Goal: Navigation & Orientation: Find specific page/section

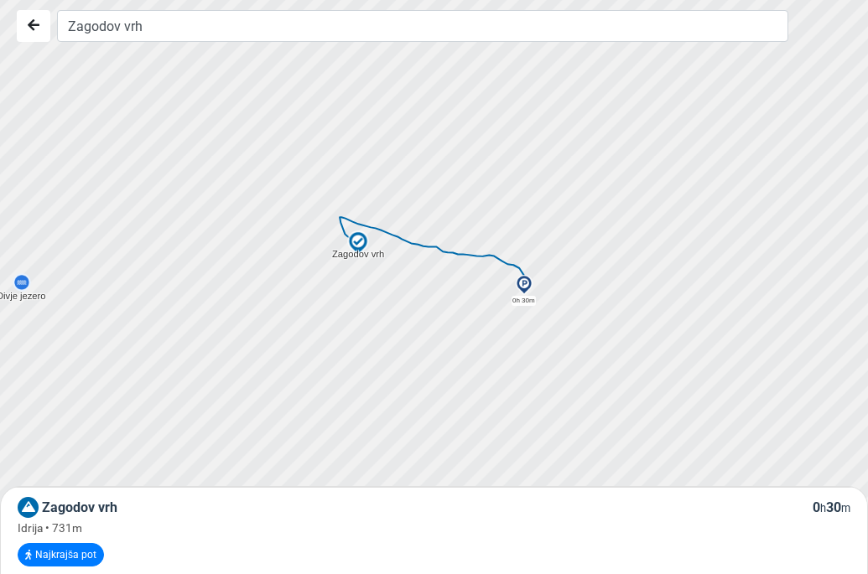
drag, startPoint x: 449, startPoint y: 263, endPoint x: 490, endPoint y: 340, distance: 87.8
click at [490, 340] on div at bounding box center [440, 287] width 1056 height 689
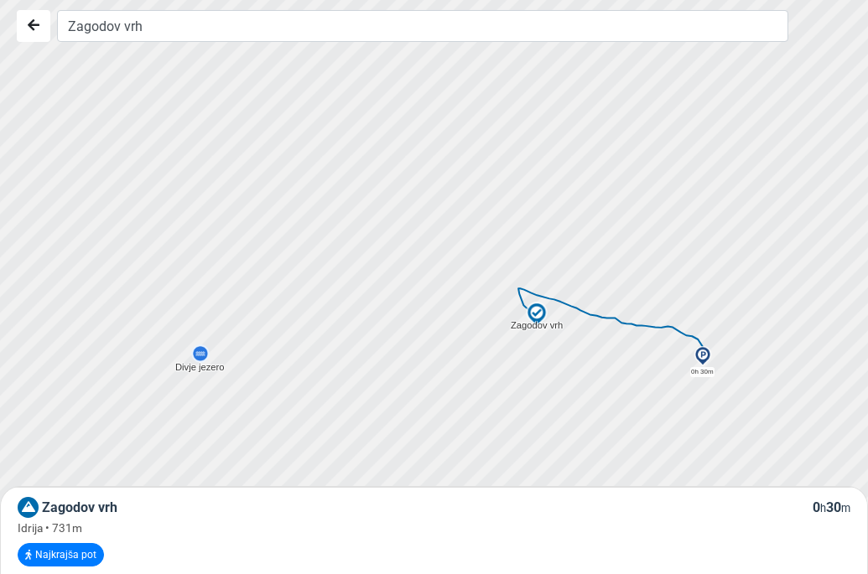
drag, startPoint x: 469, startPoint y: 324, endPoint x: 581, endPoint y: 339, distance: 112.4
click at [581, 339] on div at bounding box center [440, 287] width 1056 height 689
click at [67, 556] on button "Najkrajša pot" at bounding box center [61, 554] width 86 height 23
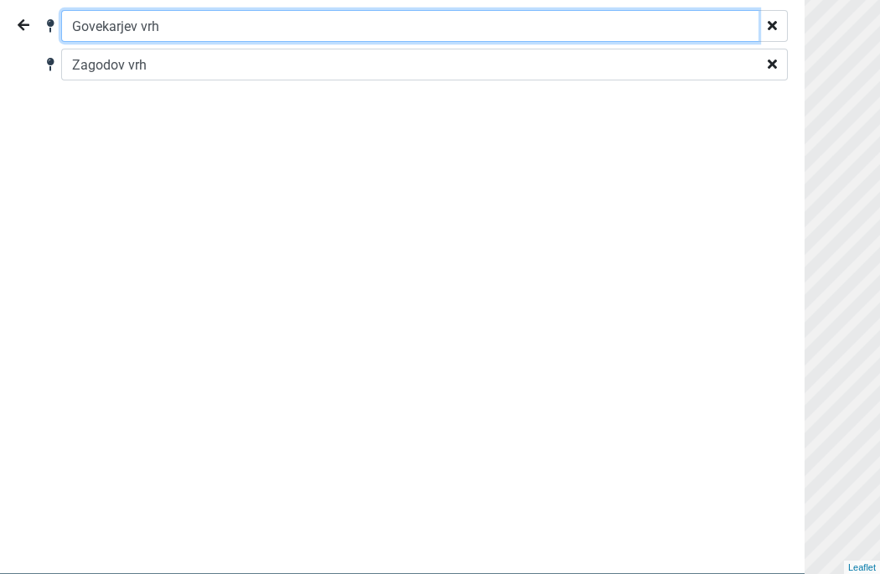
drag, startPoint x: 152, startPoint y: 27, endPoint x: 38, endPoint y: 29, distance: 114.0
click at [38, 29] on div "Govekarjev vrh Zagodov vrh" at bounding box center [397, 45] width 781 height 70
type input "h"
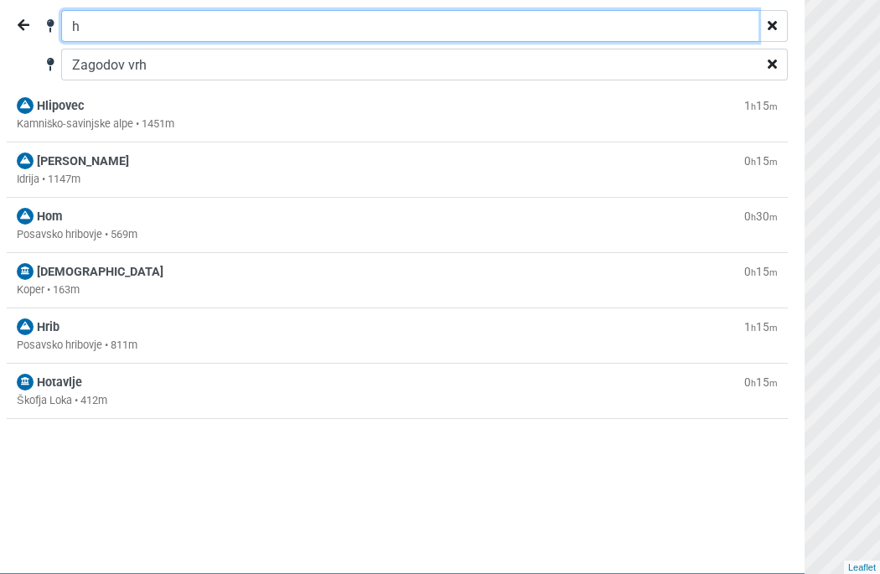
click at [138, 30] on input "h" at bounding box center [410, 26] width 698 height 32
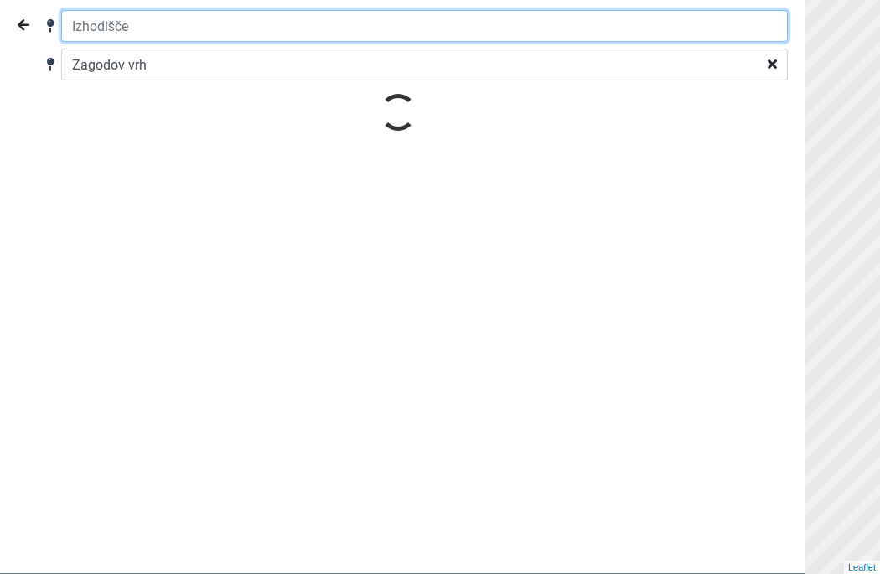
click at [172, 26] on input "text" at bounding box center [424, 26] width 727 height 32
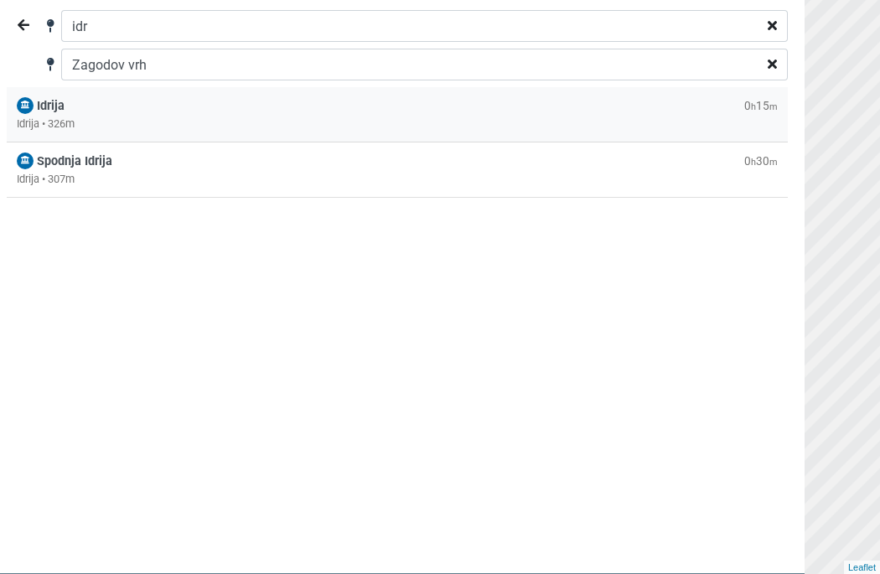
click at [68, 120] on div "Idrija • 326m" at bounding box center [397, 124] width 761 height 16
type input "Idrija"
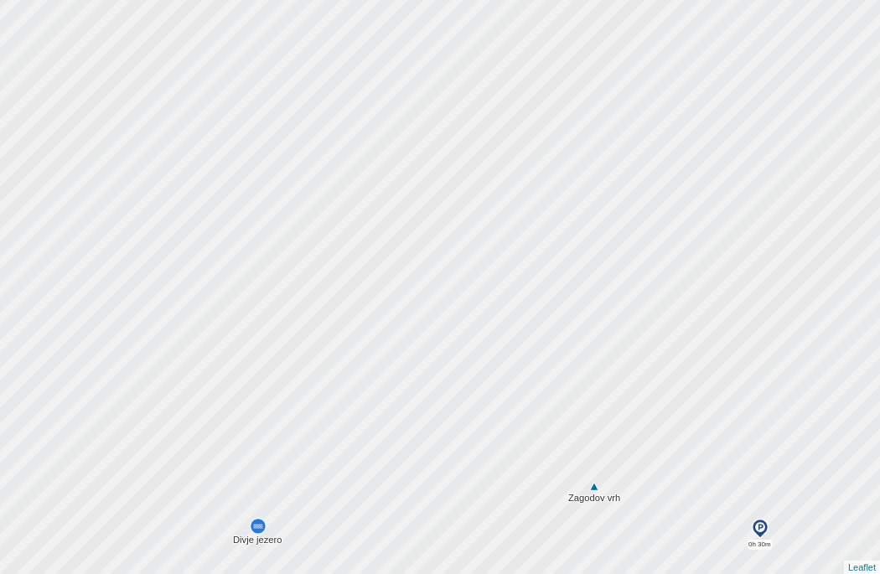
drag, startPoint x: 395, startPoint y: 219, endPoint x: 451, endPoint y: 392, distance: 181.6
click at [452, 395] on div at bounding box center [440, 287] width 1056 height 689
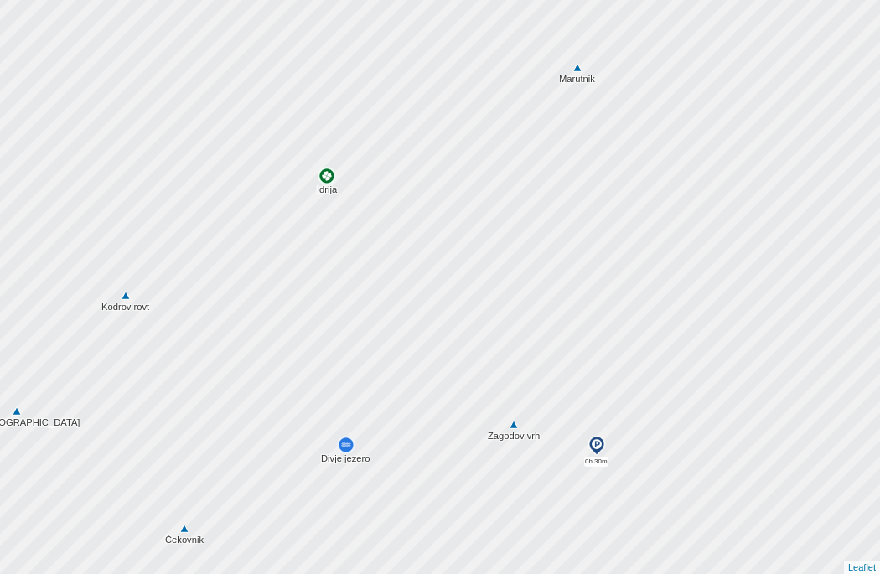
click at [511, 424] on img at bounding box center [513, 425] width 15 height 15
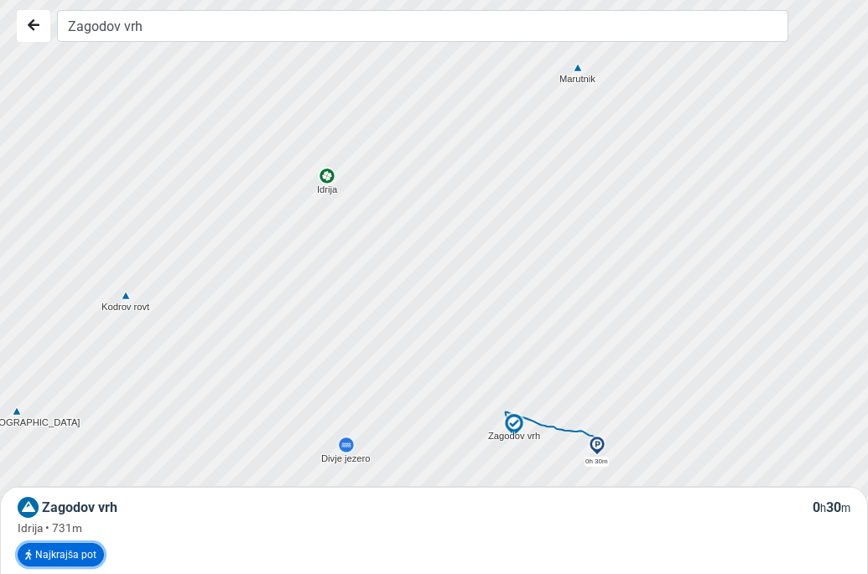
click at [78, 552] on button "Najkrajša pot" at bounding box center [61, 554] width 86 height 23
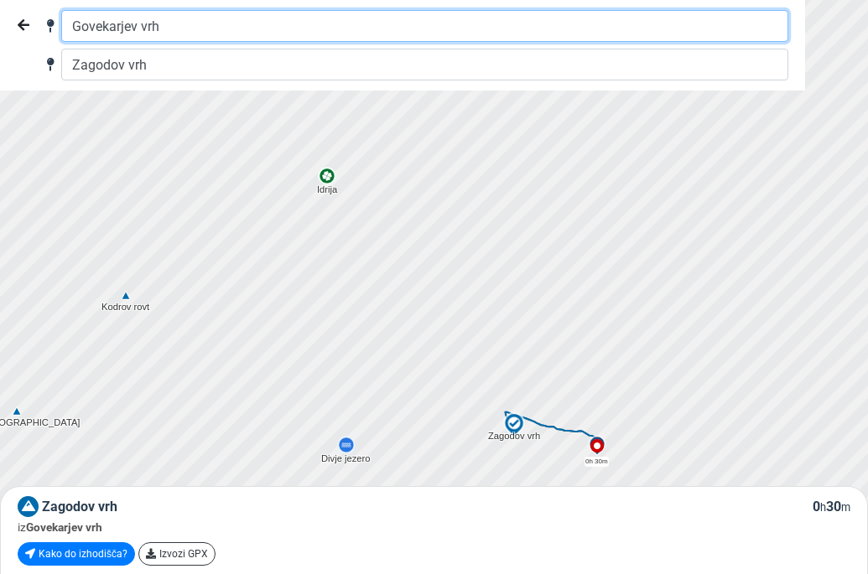
click at [150, 24] on input "Govekarjev vrh" at bounding box center [424, 26] width 727 height 32
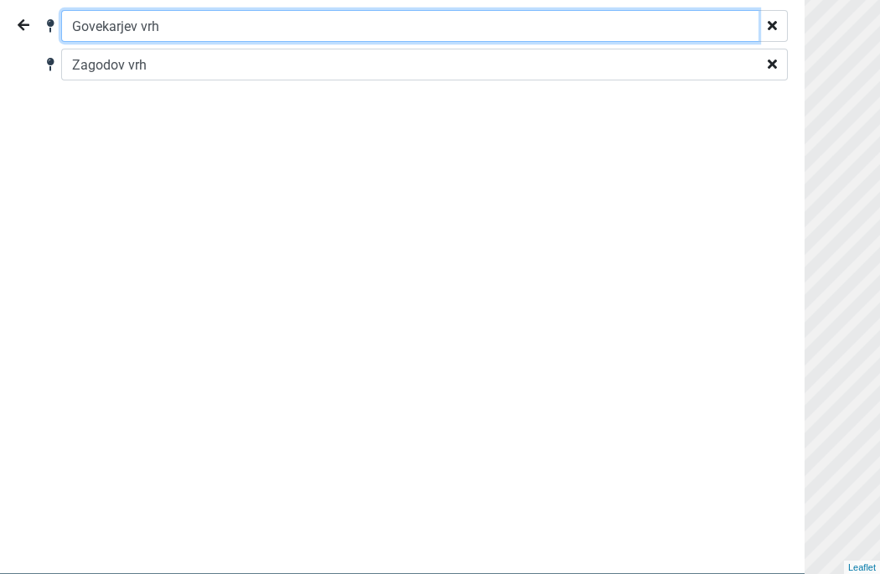
drag, startPoint x: 70, startPoint y: 34, endPoint x: -18, endPoint y: 34, distance: 88.0
click at [0, 34] on html "Govekarjev vrh Zagodov vrh 0h 30m Hleviška planina Idrija Divje jezero Kodrov r…" at bounding box center [440, 287] width 880 height 574
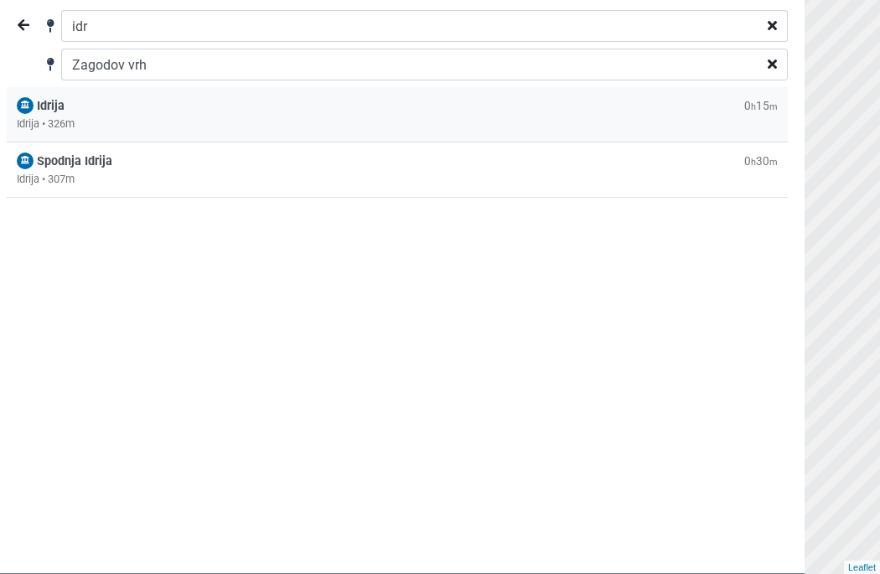
click at [86, 118] on div "Idrija • 326m" at bounding box center [397, 124] width 761 height 16
type input "Idrija"
